Goal: Task Accomplishment & Management: Complete application form

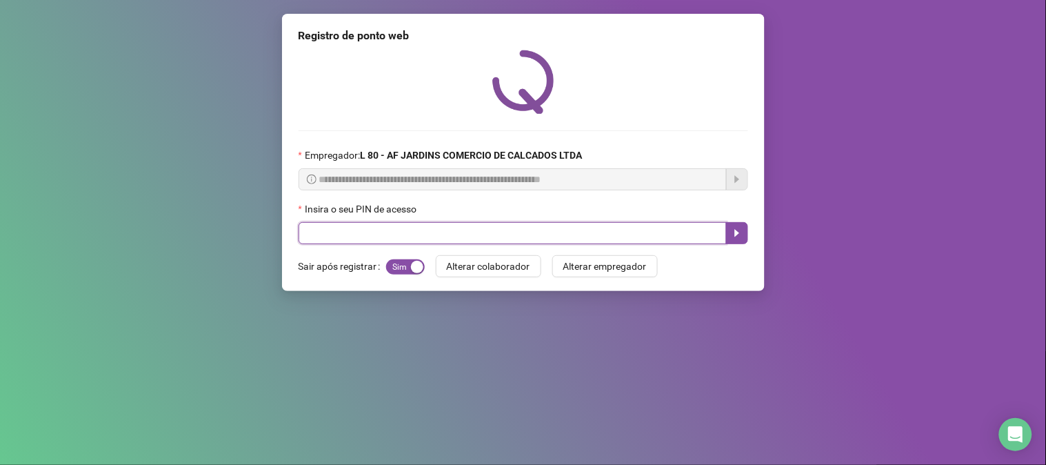
click at [576, 244] on input "text" at bounding box center [513, 233] width 428 height 22
type input "*****"
click at [732, 236] on icon "caret-right" at bounding box center [737, 233] width 11 height 11
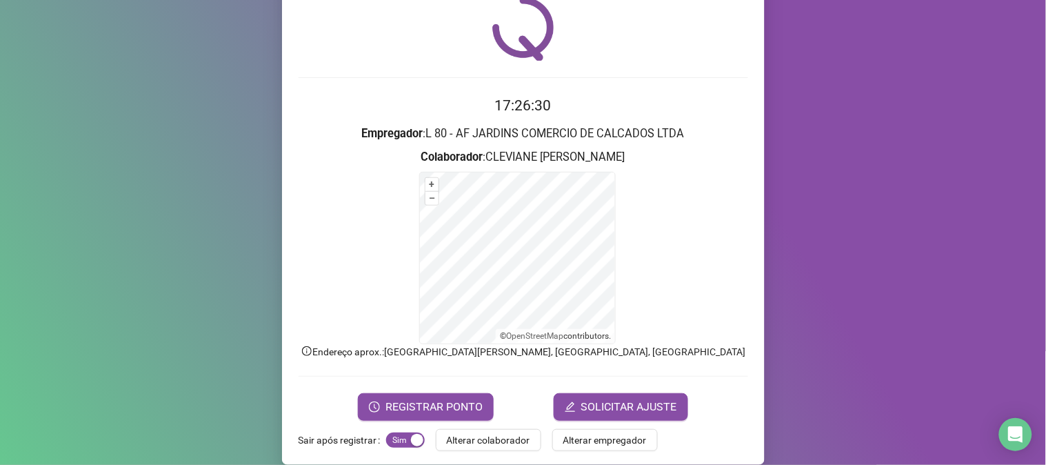
scroll to position [69, 0]
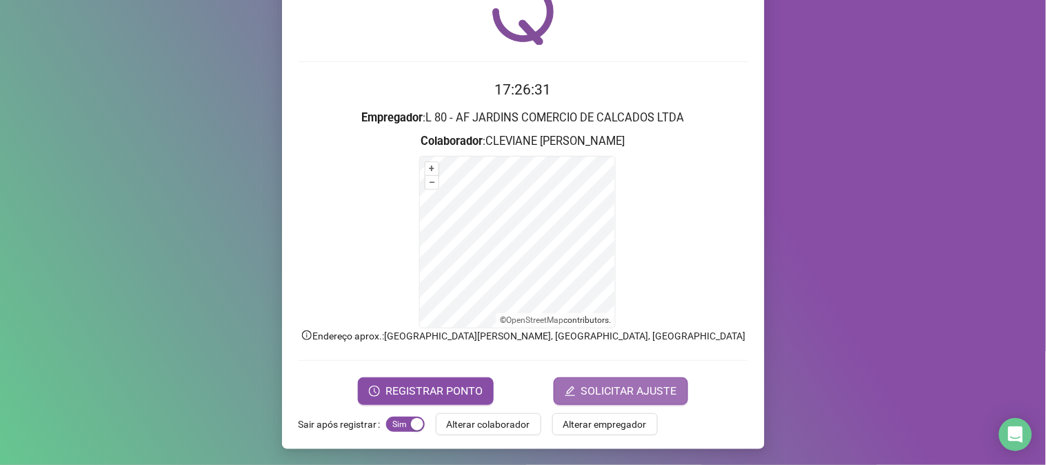
click at [677, 397] on button "SOLICITAR AJUSTE" at bounding box center [621, 391] width 134 height 28
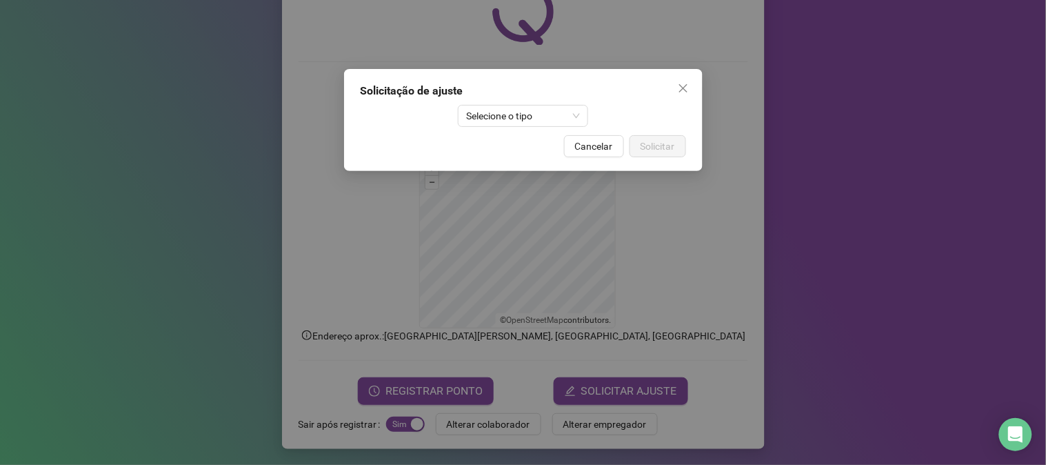
click at [556, 128] on div "Solicitação de ajuste Selecione o tipo Cancelar Solicitar" at bounding box center [523, 120] width 359 height 102
click at [553, 122] on span "Selecione o tipo" at bounding box center [523, 115] width 114 height 21
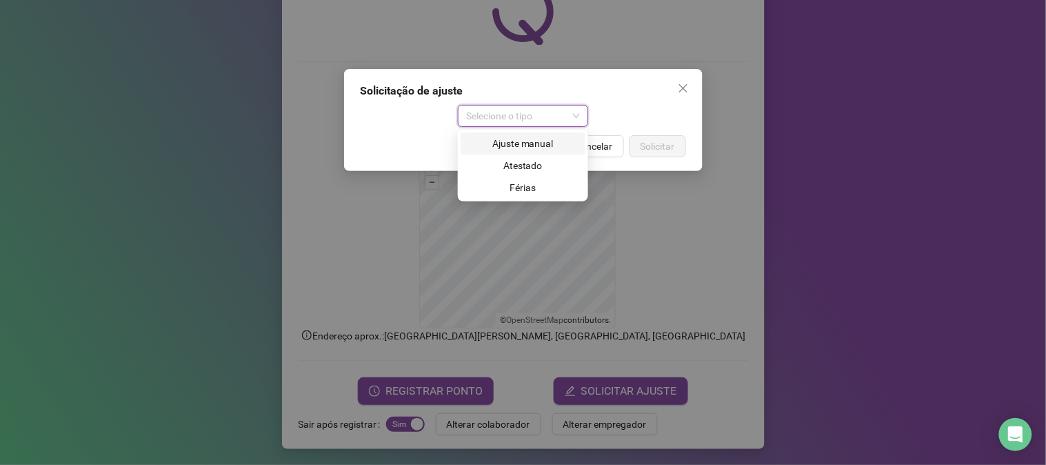
click at [533, 148] on div "Ajuste manual" at bounding box center [523, 143] width 108 height 15
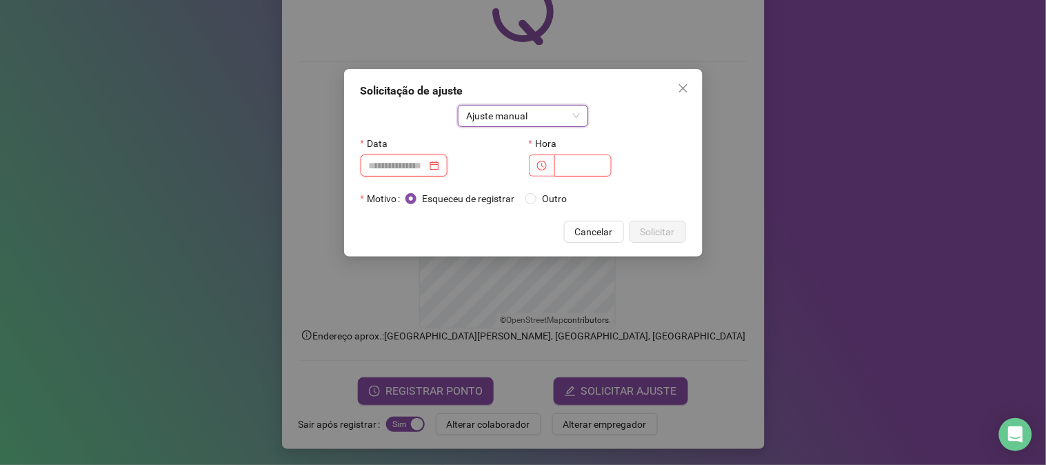
click at [427, 168] on input at bounding box center [398, 165] width 58 height 15
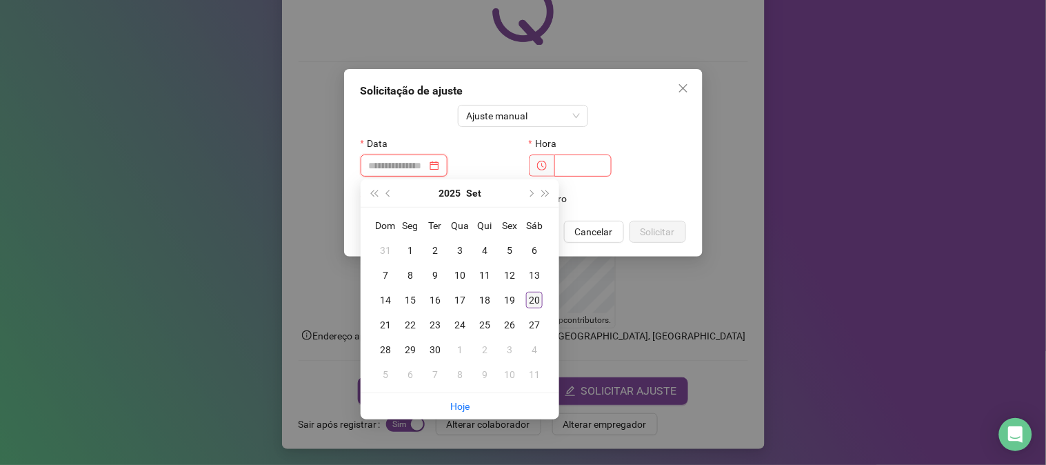
type input "**********"
click at [527, 305] on div "20" at bounding box center [534, 300] width 17 height 17
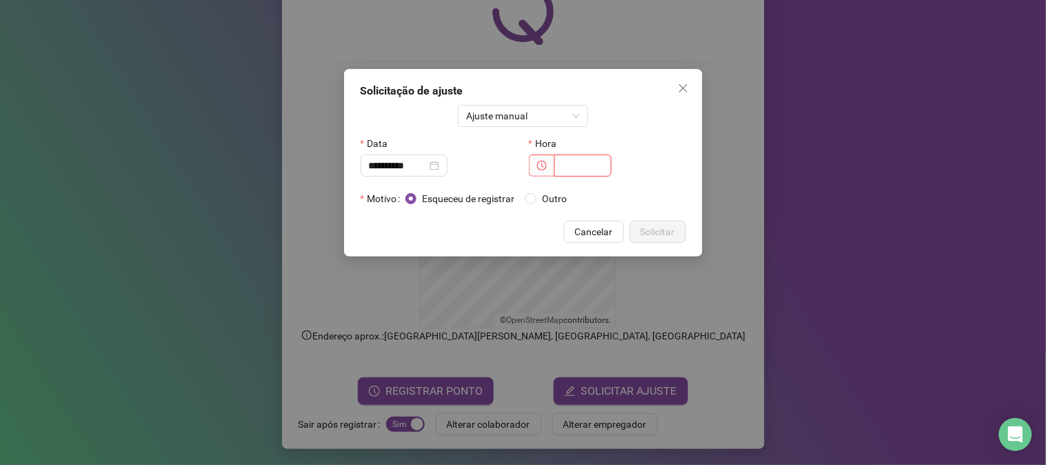
click at [580, 163] on input "text" at bounding box center [582, 165] width 57 height 22
type input "*"
type input "*****"
click at [669, 236] on span "Solicitar" at bounding box center [658, 231] width 34 height 15
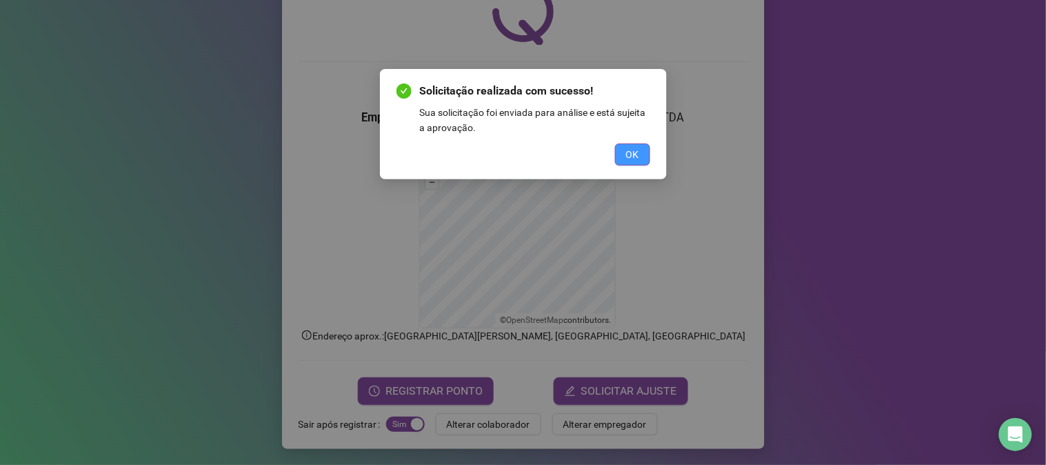
click at [642, 155] on button "OK" at bounding box center [632, 154] width 35 height 22
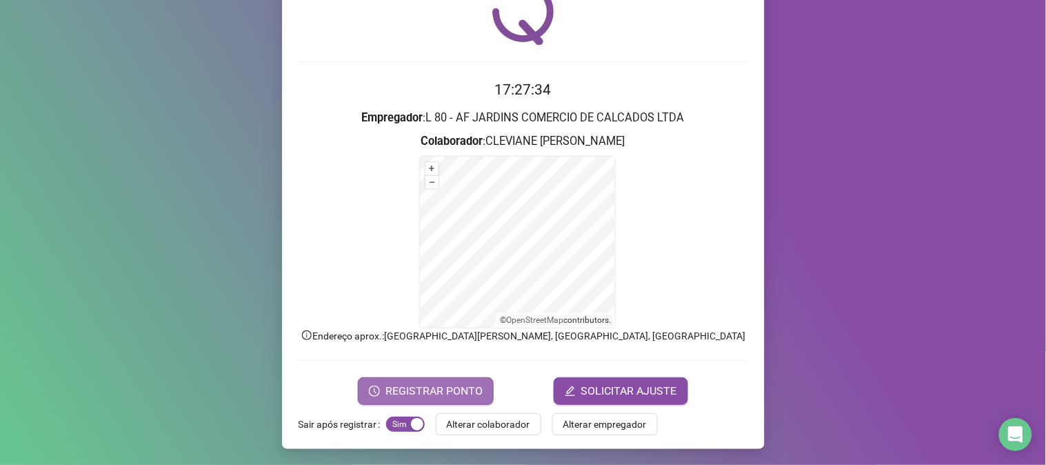
click at [412, 383] on span "REGISTRAR PONTO" at bounding box center [433, 391] width 97 height 17
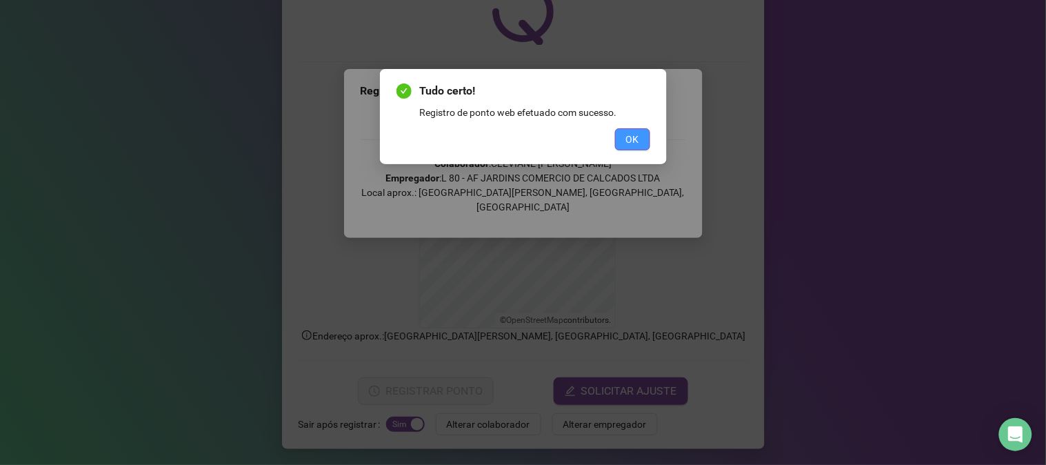
click at [634, 138] on span "OK" at bounding box center [632, 139] width 13 height 15
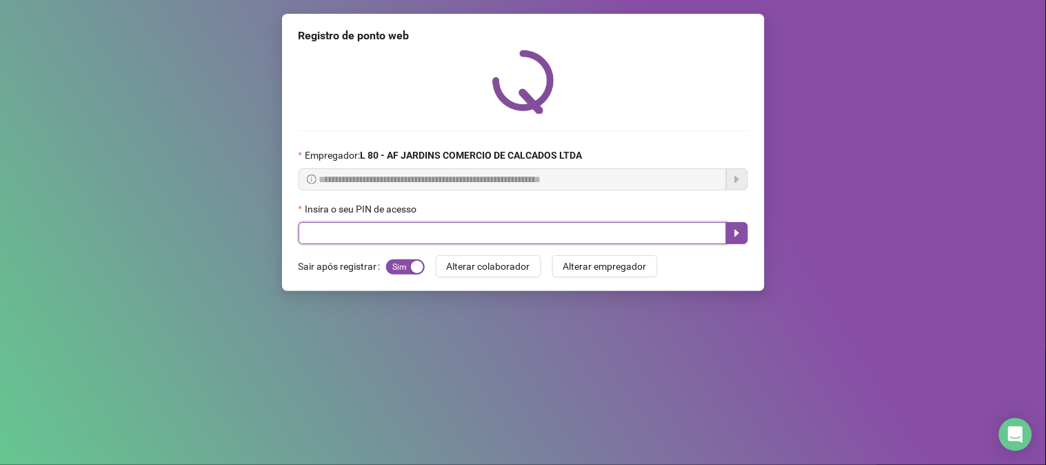
click at [441, 225] on input "text" at bounding box center [513, 233] width 428 height 22
type input "*****"
click at [735, 235] on icon "caret-right" at bounding box center [736, 234] width 5 height 8
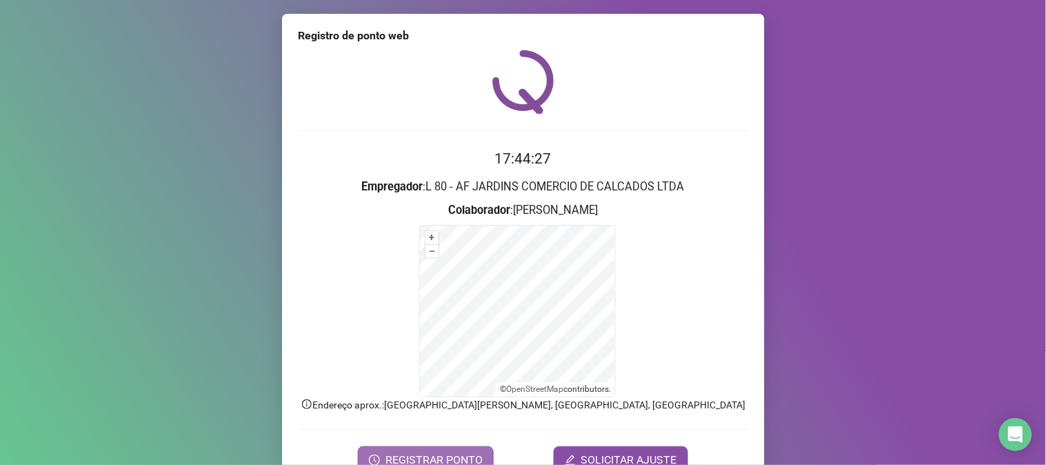
click at [463, 453] on span "REGISTRAR PONTO" at bounding box center [433, 460] width 97 height 17
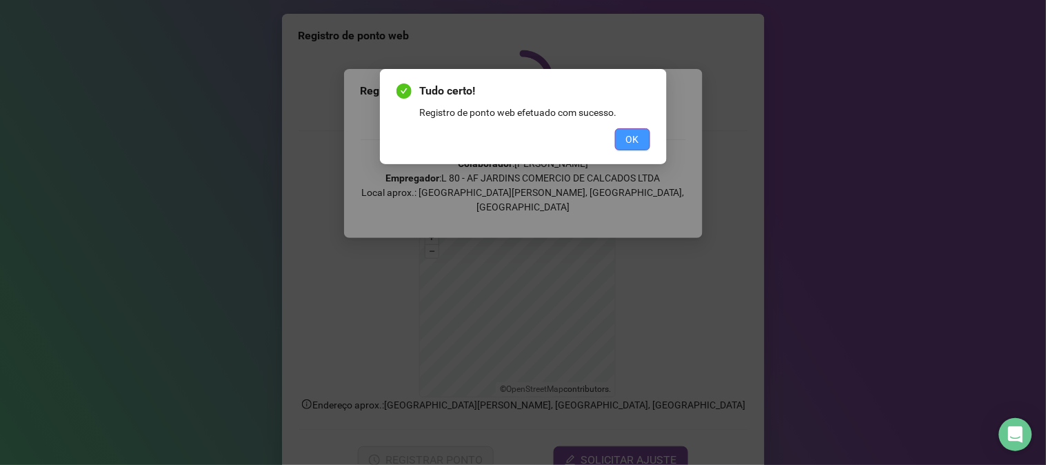
click at [634, 149] on button "OK" at bounding box center [632, 139] width 35 height 22
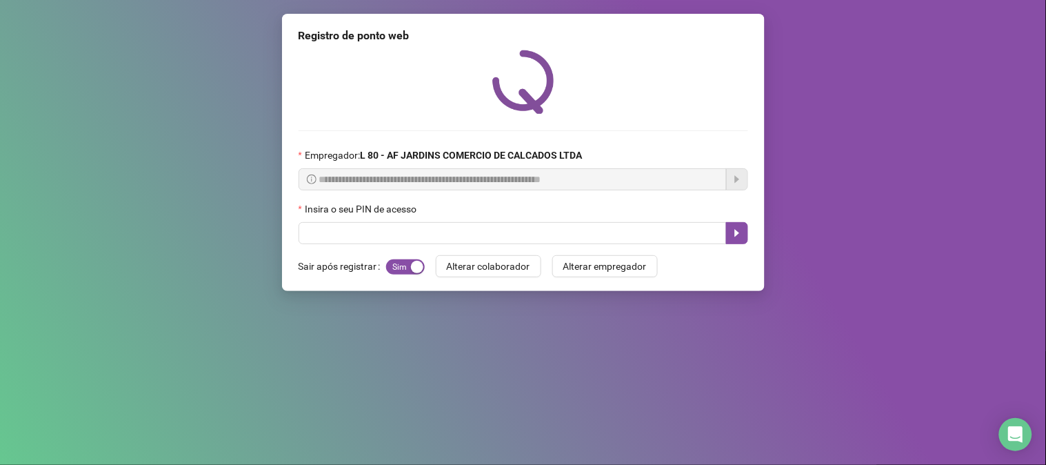
click at [945, 302] on div "**********" at bounding box center [523, 232] width 1046 height 465
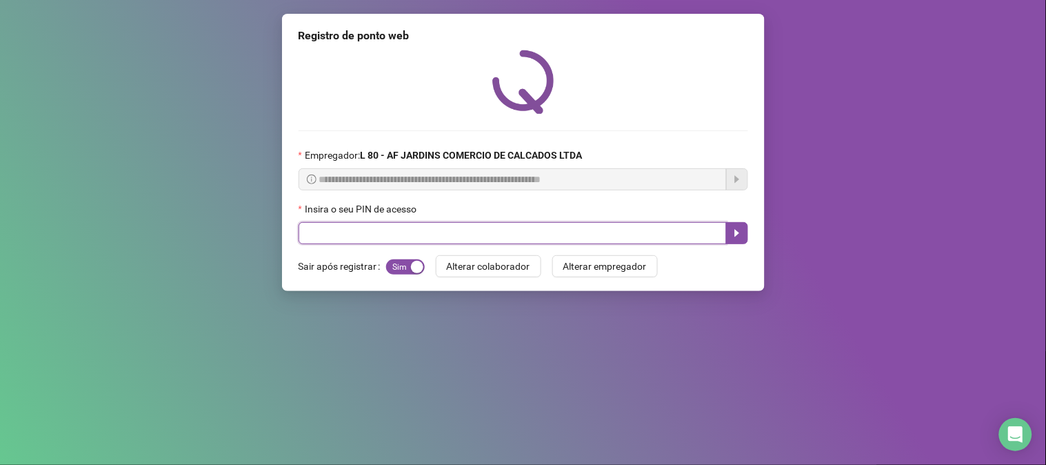
click at [529, 231] on input "text" at bounding box center [513, 233] width 428 height 22
type input "*****"
click at [736, 239] on icon "caret-right" at bounding box center [737, 233] width 11 height 11
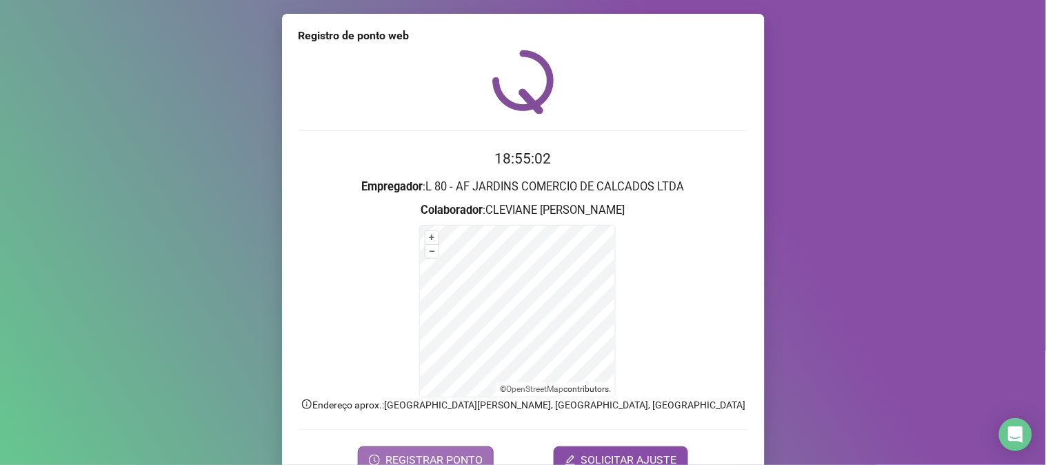
click at [456, 453] on span "REGISTRAR PONTO" at bounding box center [433, 460] width 97 height 17
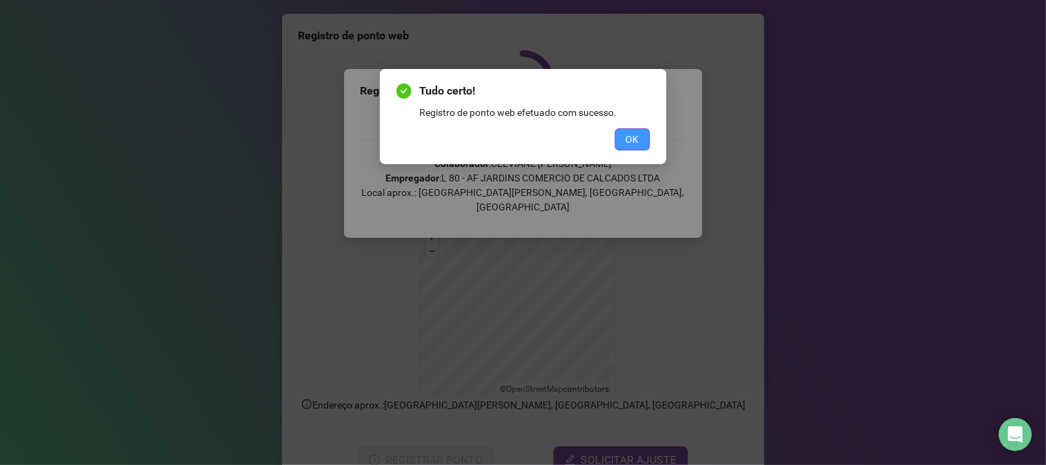
click at [638, 134] on span "OK" at bounding box center [632, 139] width 13 height 15
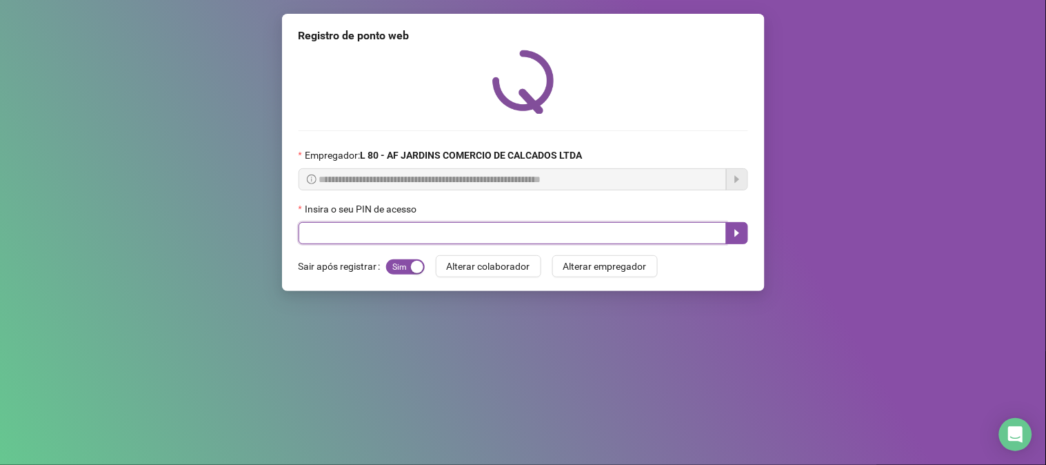
click at [550, 236] on input "text" at bounding box center [513, 233] width 428 height 22
type input "*****"
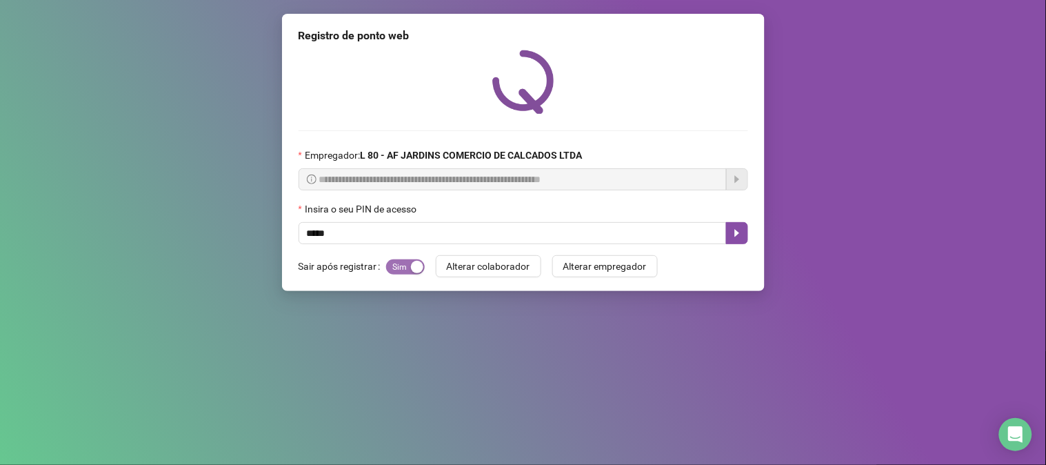
click at [400, 270] on span "Sim Não" at bounding box center [405, 266] width 39 height 15
click at [734, 236] on icon "caret-right" at bounding box center [737, 233] width 11 height 11
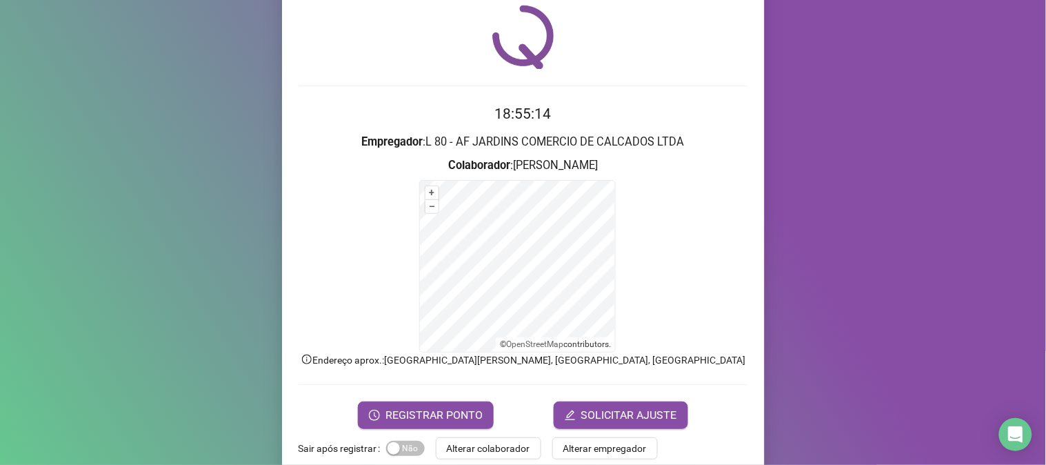
scroll to position [69, 0]
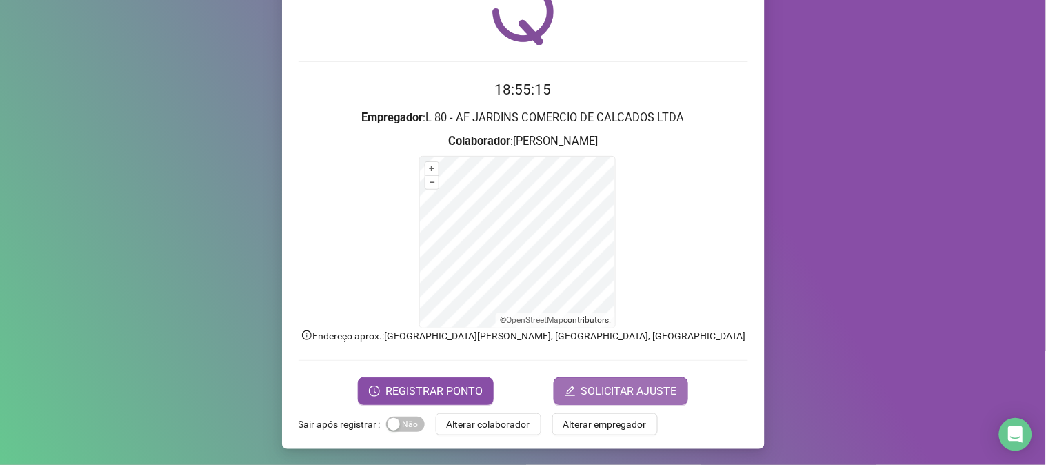
click at [570, 392] on icon "edit" at bounding box center [570, 390] width 11 height 11
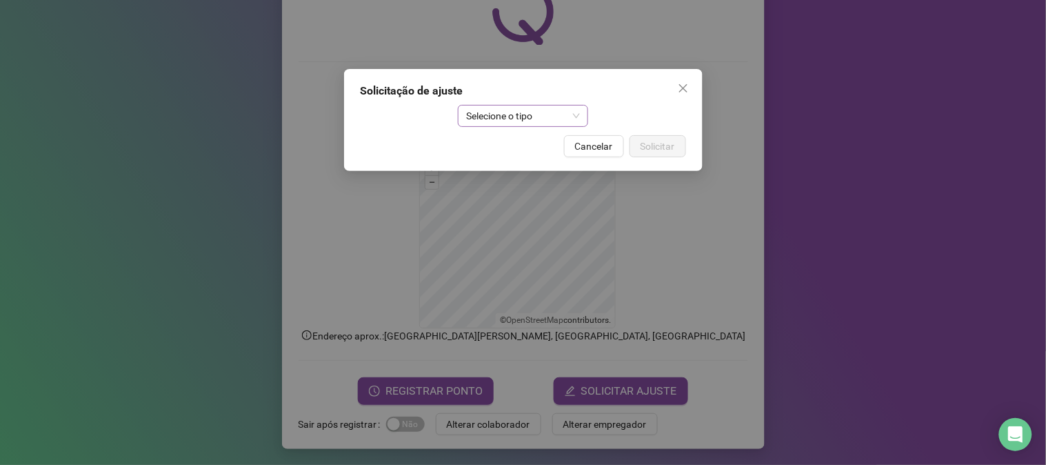
click at [562, 122] on span "Selecione o tipo" at bounding box center [523, 115] width 114 height 21
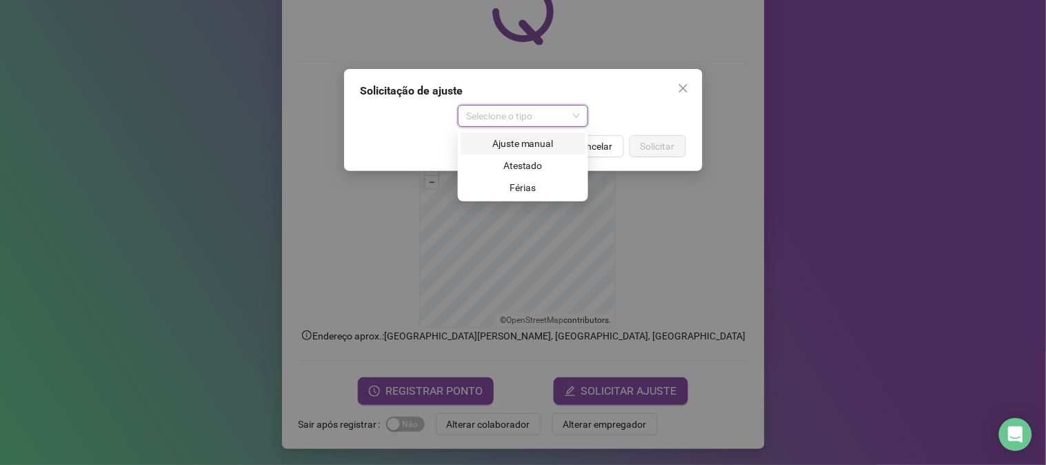
click at [536, 141] on div "Ajuste manual" at bounding box center [523, 143] width 108 height 15
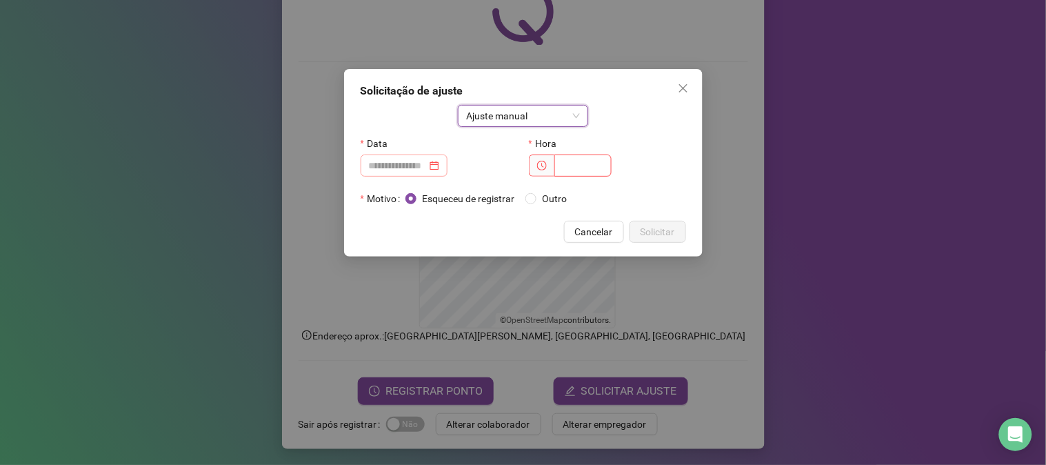
click at [439, 163] on div at bounding box center [404, 165] width 70 height 15
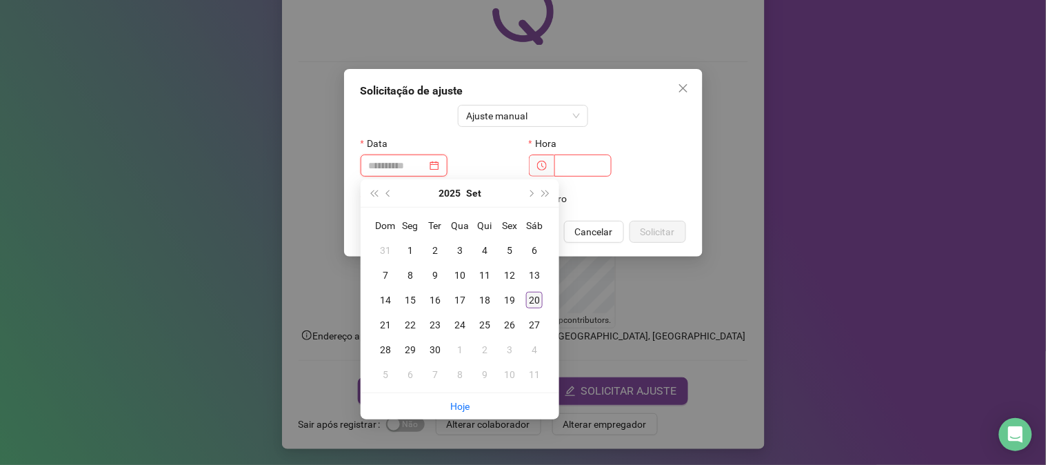
type input "**********"
click at [533, 299] on div "20" at bounding box center [534, 300] width 17 height 17
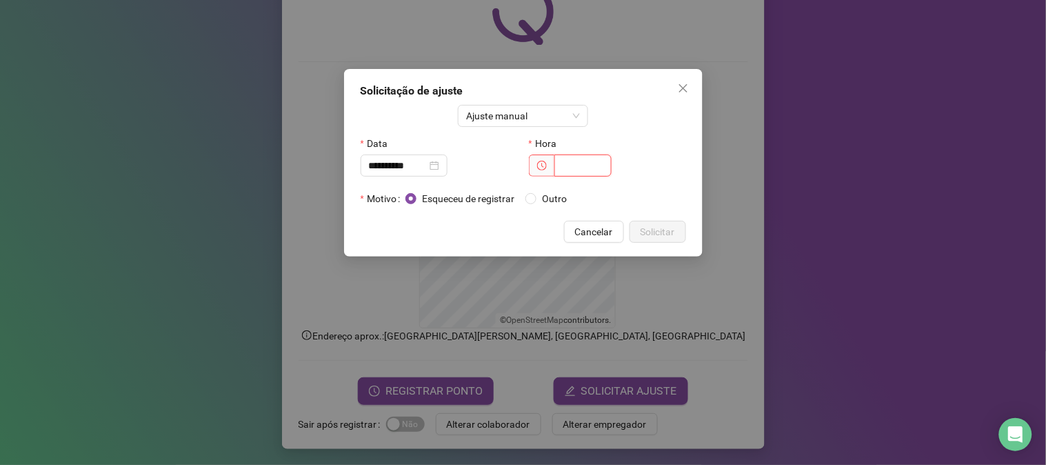
click at [577, 168] on input "text" at bounding box center [582, 165] width 57 height 22
type input "*****"
click at [667, 231] on span "Solicitar" at bounding box center [658, 231] width 34 height 15
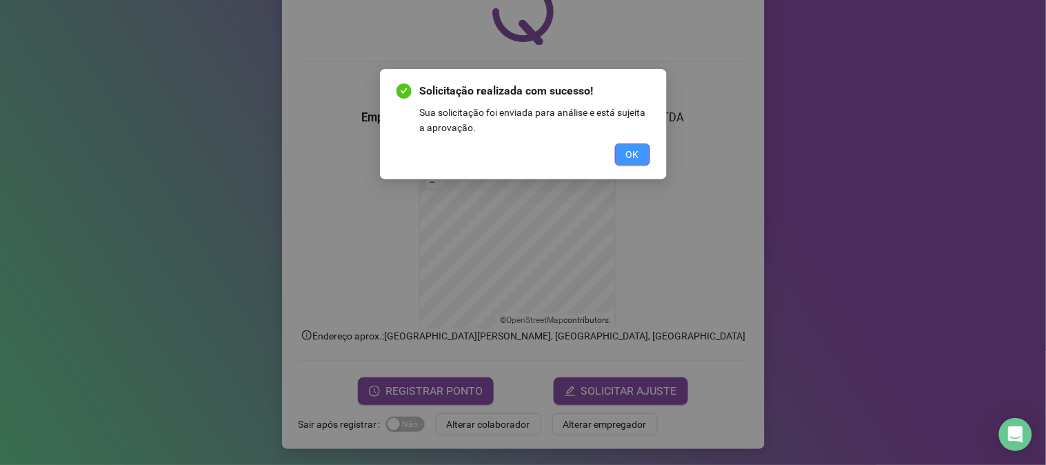
click at [639, 143] on button "OK" at bounding box center [632, 154] width 35 height 22
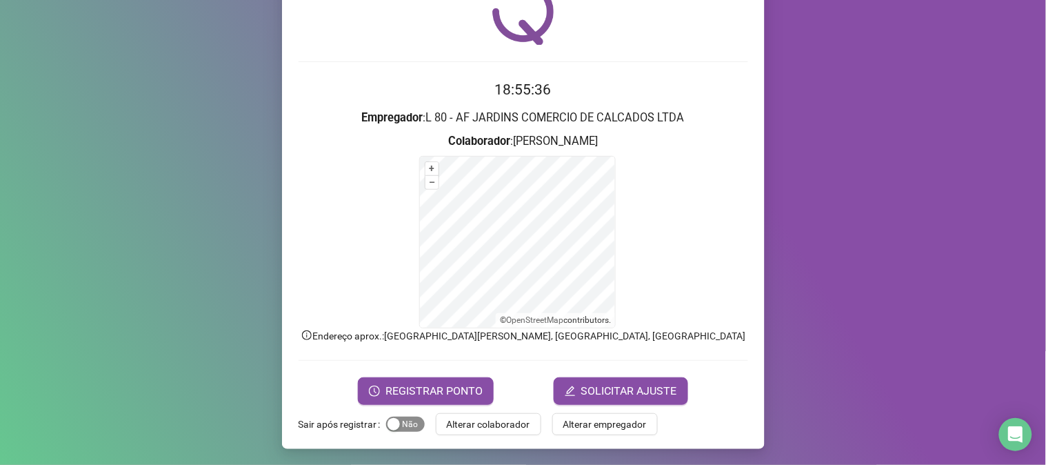
click at [387, 421] on div "button" at bounding box center [393, 424] width 12 height 12
click at [431, 379] on button "REGISTRAR PONTO" at bounding box center [426, 391] width 136 height 28
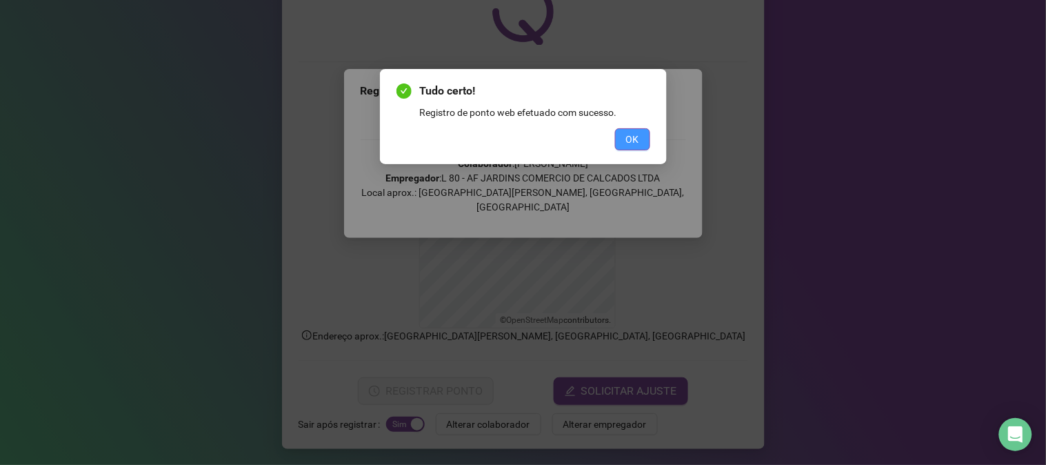
click at [631, 136] on span "OK" at bounding box center [632, 139] width 13 height 15
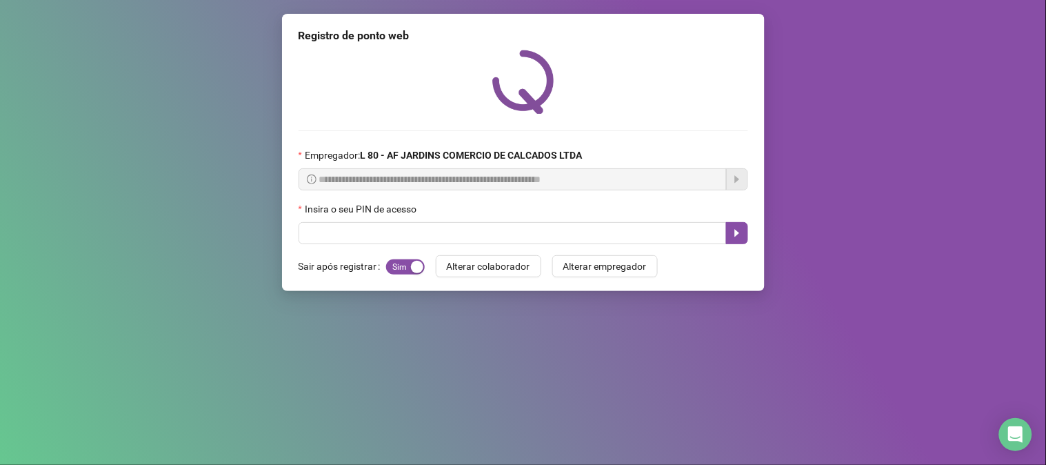
scroll to position [0, 0]
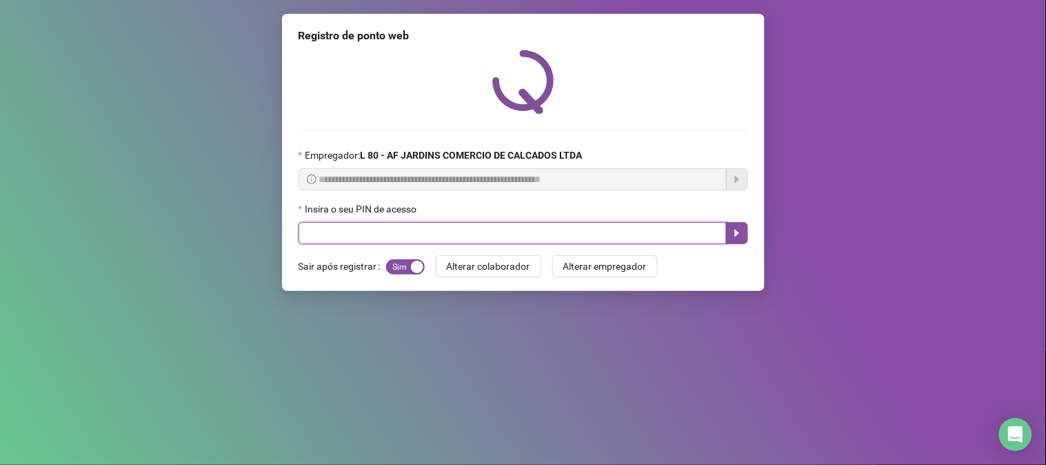
click at [411, 237] on input "text" at bounding box center [513, 233] width 428 height 22
type input "*****"
click at [741, 231] on icon "caret-right" at bounding box center [737, 233] width 11 height 11
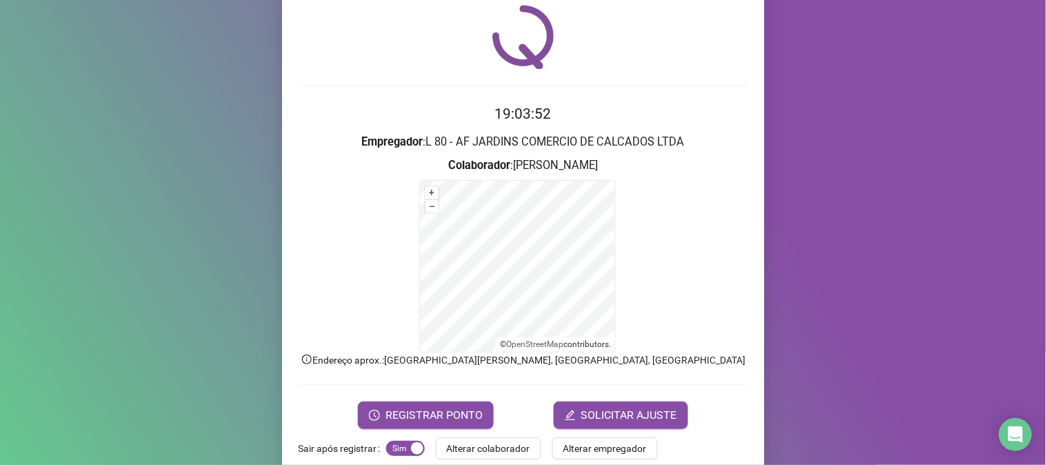
scroll to position [69, 0]
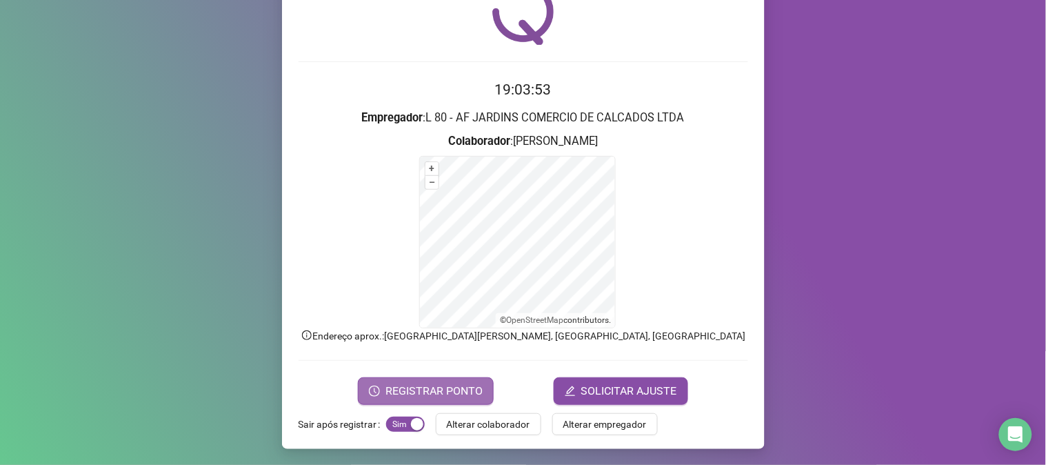
click at [407, 390] on span "REGISTRAR PONTO" at bounding box center [433, 391] width 97 height 17
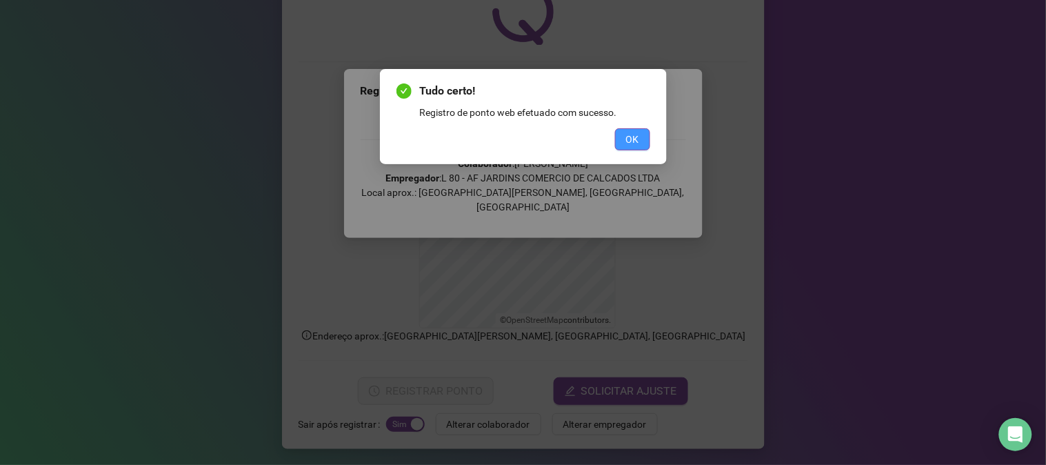
click at [639, 135] on button "OK" at bounding box center [632, 139] width 35 height 22
